Goal: Task Accomplishment & Management: Manage account settings

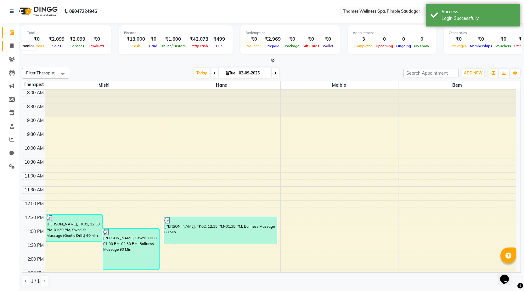
click at [12, 44] on icon at bounding box center [11, 45] width 3 height 5
select select "8709"
select select "service"
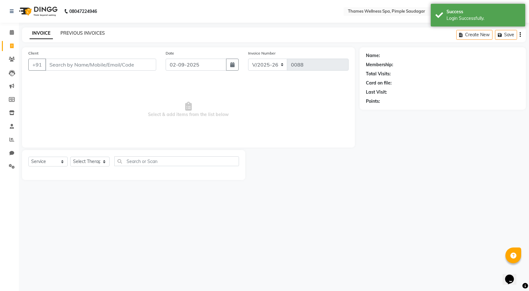
click at [82, 32] on link "PREVIOUS INVOICES" at bounding box center [82, 33] width 44 height 6
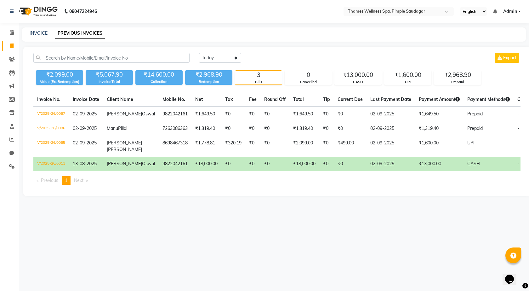
click at [260, 171] on td "₹0" at bounding box center [274, 163] width 29 height 14
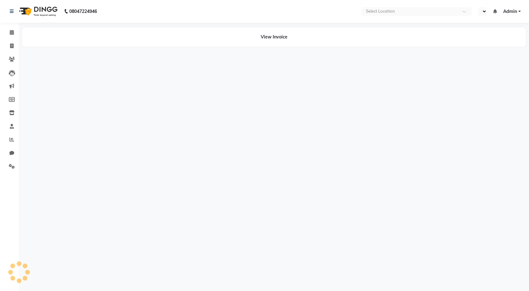
select select "en"
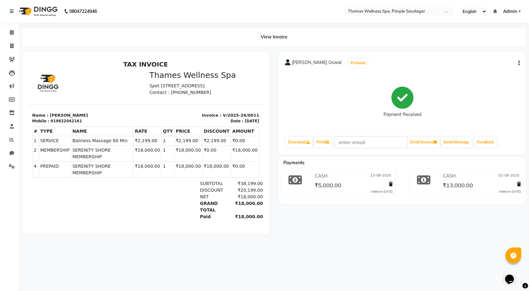
click at [518, 184] on icon at bounding box center [519, 184] width 4 height 4
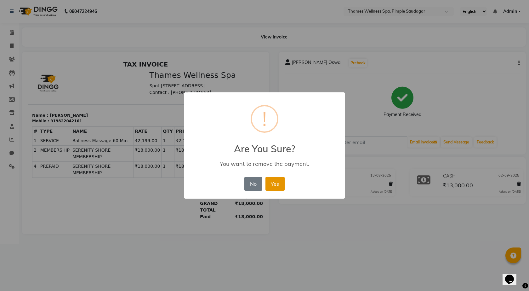
click at [280, 185] on button "Yes" at bounding box center [274, 184] width 19 height 14
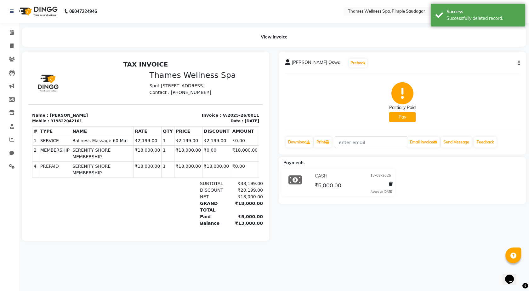
click at [402, 117] on button "Pay" at bounding box center [402, 117] width 26 height 10
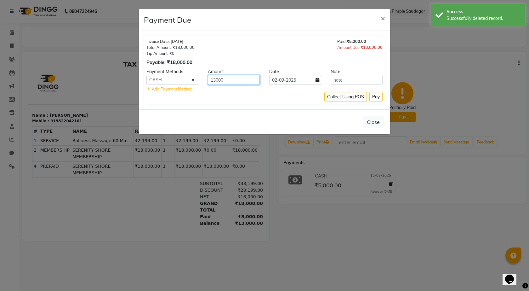
drag, startPoint x: 228, startPoint y: 79, endPoint x: 180, endPoint y: 76, distance: 48.0
click at [180, 76] on div "CASH CARD UPI 13000 [DATE]" at bounding box center [265, 80] width 246 height 10
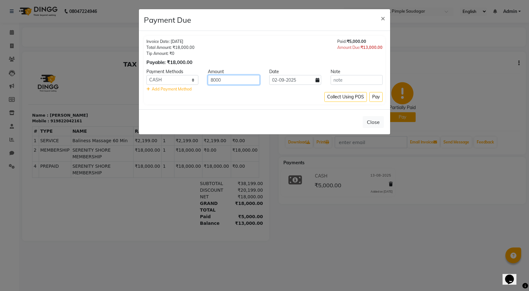
type input "8000"
click at [352, 78] on input "text" at bounding box center [357, 80] width 52 height 10
click at [377, 98] on button "Pay" at bounding box center [375, 97] width 13 height 10
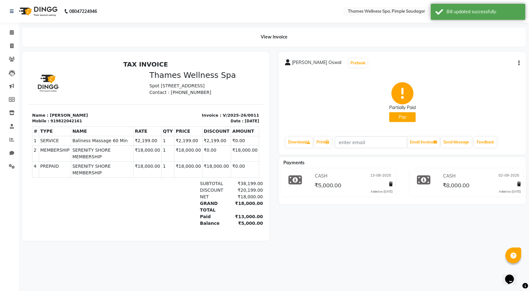
click at [235, 220] on div "₹5,000.00" at bounding box center [245, 223] width 33 height 7
click at [297, 216] on div "[PERSON_NAME] Oswal Prebook Partially Paid Pay Download Print Email Invoice Sen…" at bounding box center [402, 146] width 257 height 189
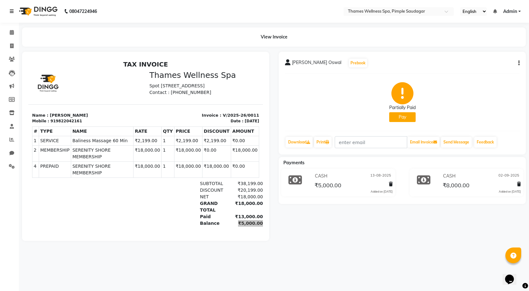
click at [13, 12] on icon at bounding box center [12, 11] width 4 height 4
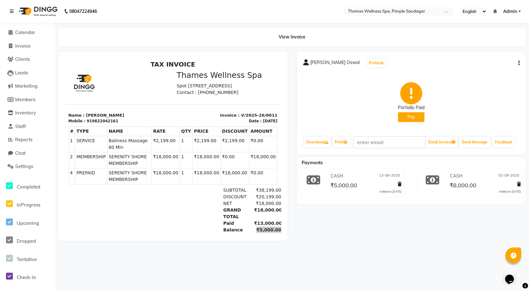
click at [103, 25] on div "08047224946 Select Location × Thames Wellness Spa, Pimple Saudagar English ENGL…" at bounding box center [264, 145] width 529 height 291
click at [26, 45] on span "Invoice" at bounding box center [22, 46] width 15 height 6
select select "service"
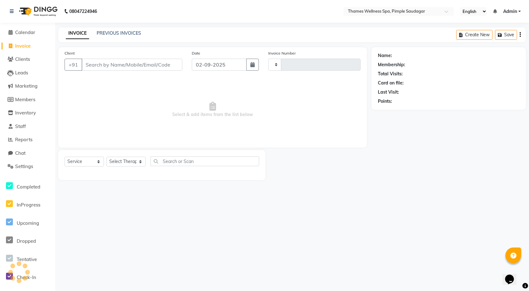
type input "0088"
select select "8709"
click at [114, 34] on link "PREVIOUS INVOICES" at bounding box center [119, 33] width 44 height 6
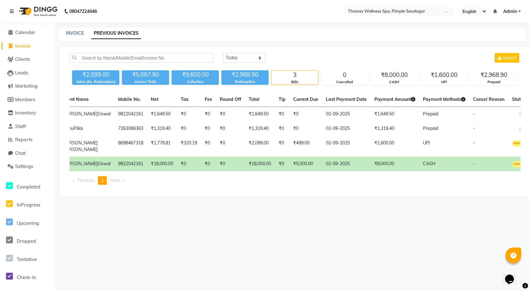
scroll to position [0, 83]
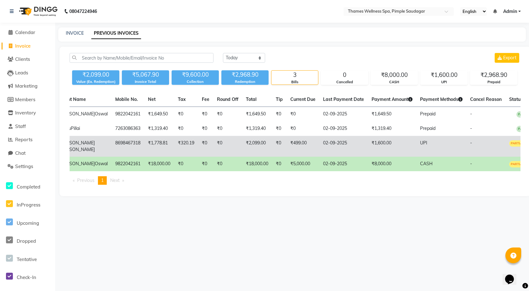
click at [509, 146] on span "PARTIAL PAID" at bounding box center [521, 143] width 25 height 6
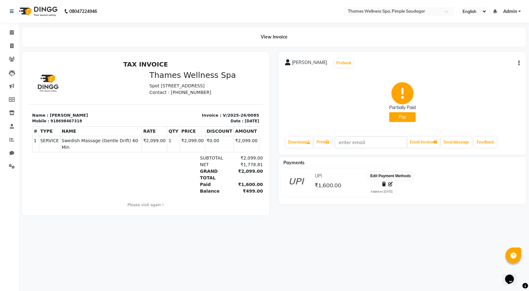
click at [390, 184] on icon at bounding box center [390, 184] width 4 height 4
select select "8"
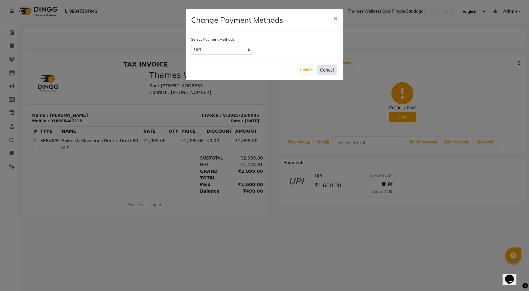
click at [330, 71] on button "Cancel" at bounding box center [327, 70] width 20 height 10
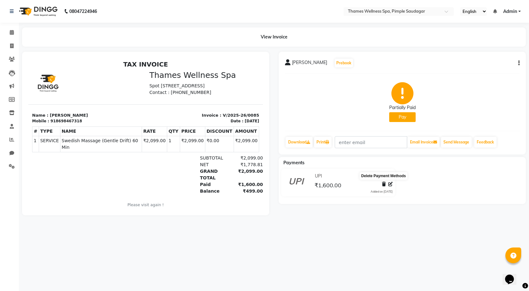
click at [384, 183] on icon at bounding box center [384, 184] width 4 height 4
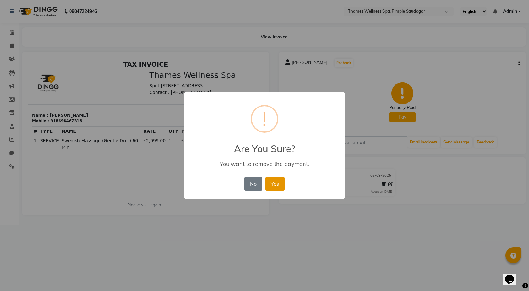
click at [275, 178] on button "Yes" at bounding box center [274, 184] width 19 height 14
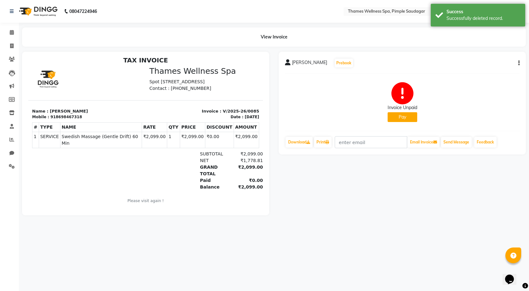
scroll to position [5, 0]
click at [519, 63] on div "[PERSON_NAME] Prebook Invoice Unpaid Pay Download Print Email Invoice Send Mess…" at bounding box center [402, 103] width 247 height 103
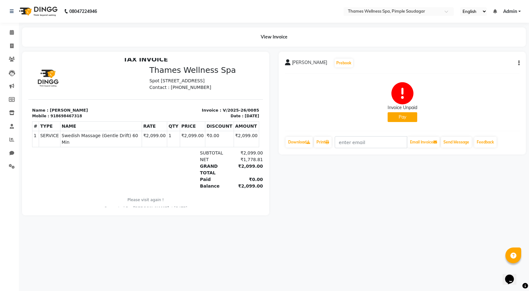
click at [519, 63] on icon "button" at bounding box center [518, 63] width 1 height 0
click at [487, 72] on div "Edit Invoice" at bounding box center [487, 71] width 43 height 8
select select "service"
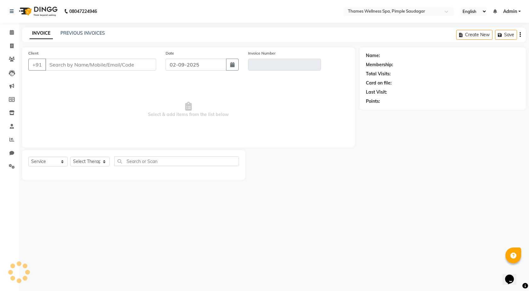
type input "8698467318"
type input "V/2025-26/0085"
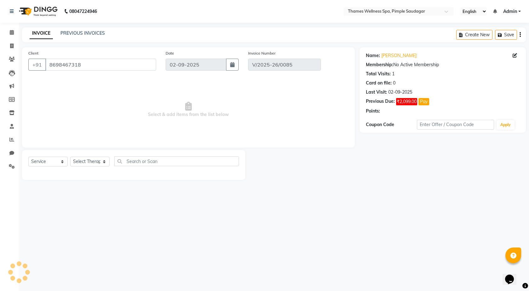
select select "select"
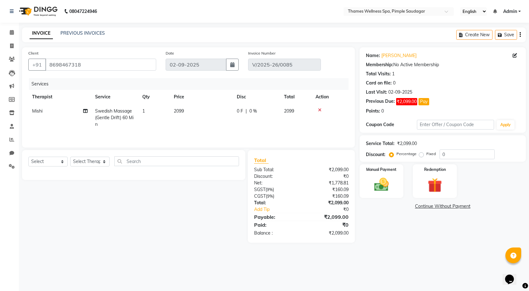
click at [239, 110] on span "0 F" at bounding box center [240, 111] width 6 height 7
select select "88610"
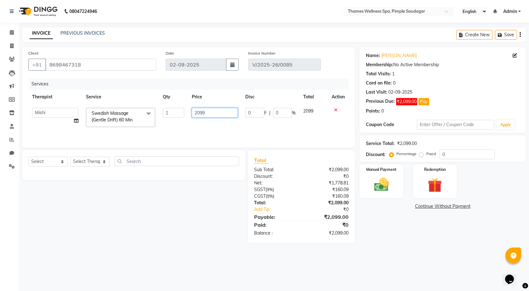
click at [224, 112] on input "2099" at bounding box center [215, 113] width 46 height 10
drag, startPoint x: 214, startPoint y: 115, endPoint x: 171, endPoint y: 113, distance: 43.5
click at [178, 113] on tr "[PERSON_NAME] Bem Hana kety [PERSON_NAME] Mishi [PERSON_NAME] [PERSON_NAME] Das…" at bounding box center [188, 117] width 320 height 27
type input "499"
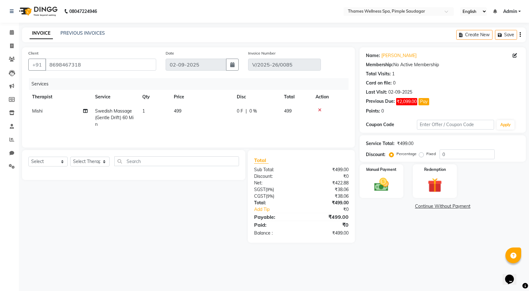
click at [180, 110] on span "499" at bounding box center [178, 111] width 8 height 6
select select "88610"
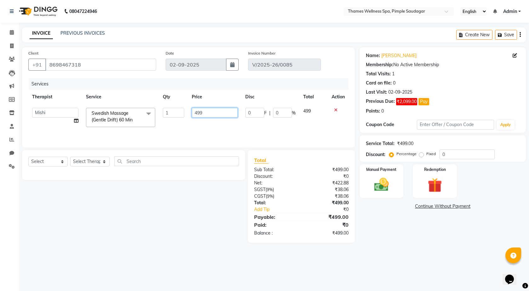
click at [203, 111] on input "499" at bounding box center [215, 113] width 46 height 10
type input "2099"
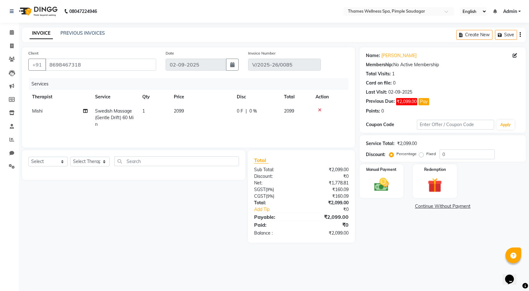
click at [239, 109] on span "0 F" at bounding box center [240, 111] width 6 height 7
select select "88610"
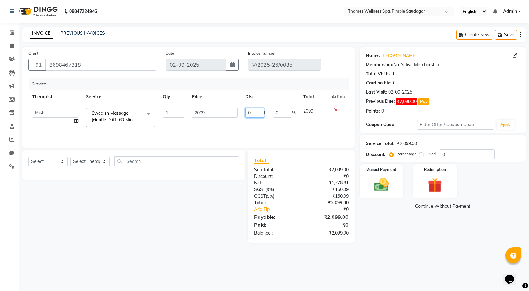
click at [249, 111] on input "0" at bounding box center [254, 113] width 19 height 10
type input "499"
click at [308, 130] on td "2099" at bounding box center [313, 117] width 28 height 27
select select "88610"
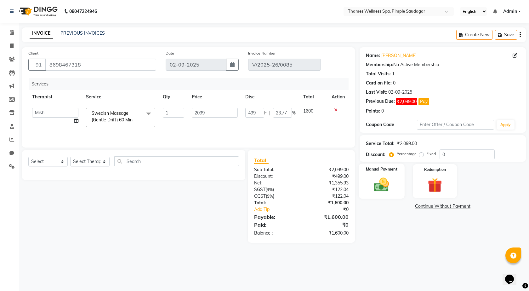
click at [395, 177] on div "Manual Payment" at bounding box center [382, 180] width 46 height 35
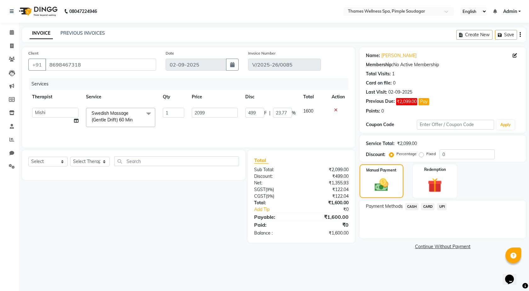
click at [441, 207] on span "UPI" at bounding box center [442, 206] width 10 height 7
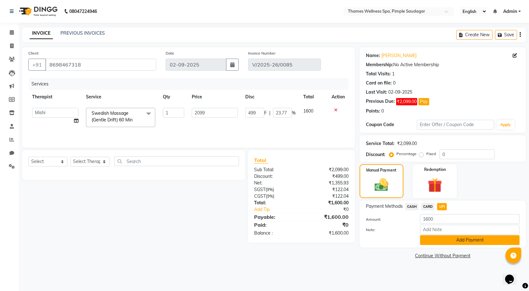
click at [460, 238] on button "Add Payment" at bounding box center [469, 240] width 99 height 10
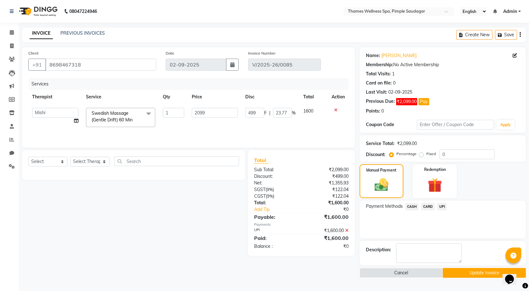
click at [483, 272] on button "Update Invoice" at bounding box center [484, 273] width 83 height 10
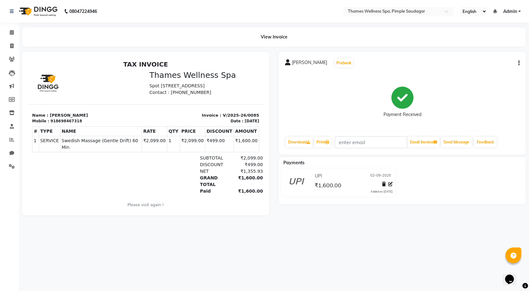
click at [517, 14] on link "Admin" at bounding box center [512, 11] width 18 height 7
click at [497, 46] on link "Sign out" at bounding box center [489, 43] width 58 height 10
